Goal: Information Seeking & Learning: Learn about a topic

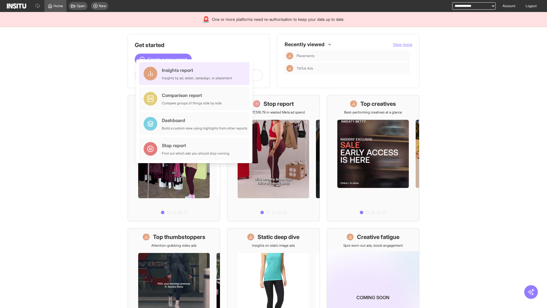
click at [196, 73] on div "Insights report Insights by ad, adset, campaign, or placement" at bounding box center [197, 74] width 70 height 14
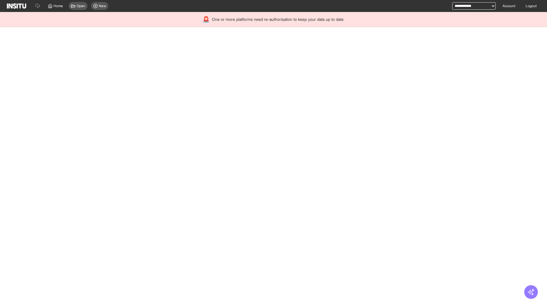
select select "**"
